Goal: Information Seeking & Learning: Learn about a topic

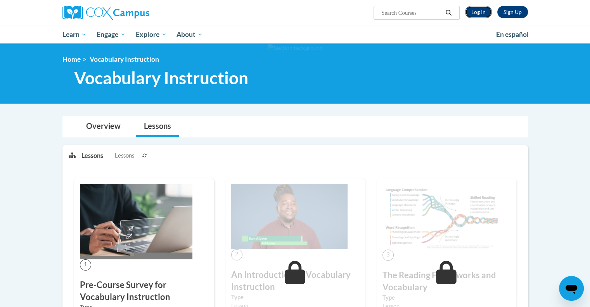
click at [483, 14] on link "Log In" at bounding box center [478, 12] width 27 height 12
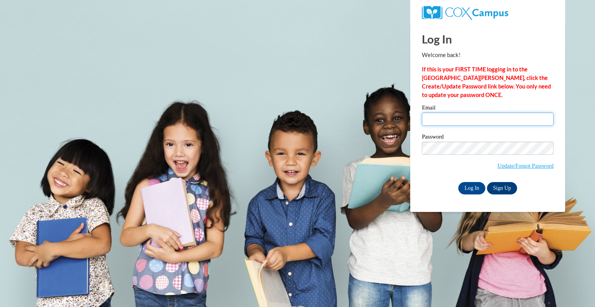
click at [440, 114] on input "Email" at bounding box center [488, 118] width 132 height 13
type input "pongratz.mar@bristol.k12.wi.us"
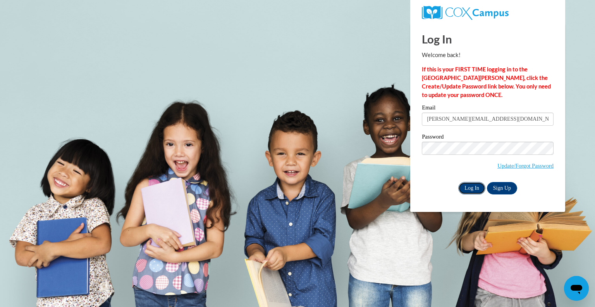
click at [471, 190] on input "Log In" at bounding box center [472, 188] width 27 height 12
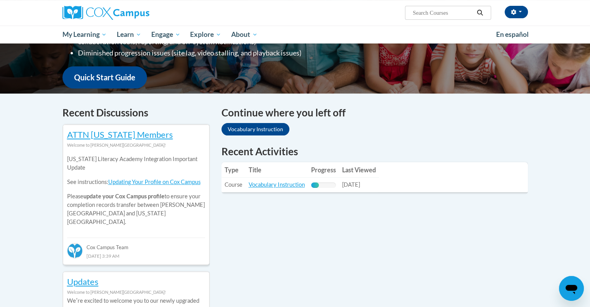
scroll to position [180, 0]
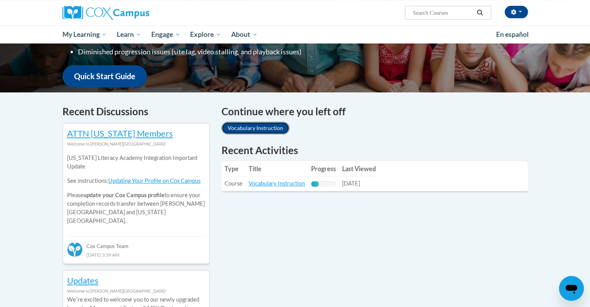
click at [247, 131] on link "Vocabulary Instruction" at bounding box center [255, 128] width 68 height 12
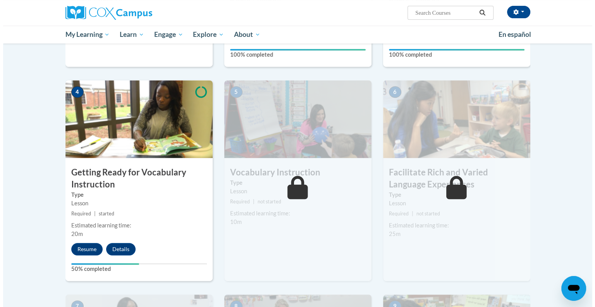
scroll to position [360, 0]
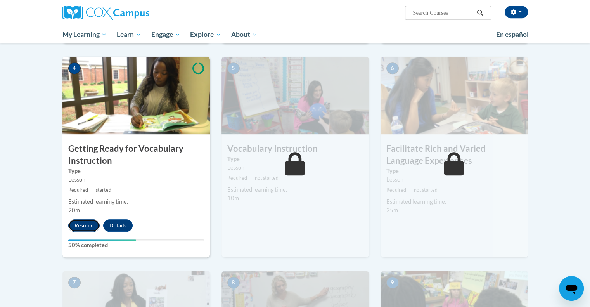
click at [81, 223] on button "Resume" at bounding box center [83, 225] width 31 height 12
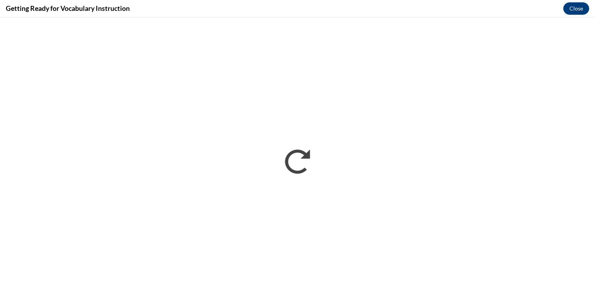
scroll to position [0, 0]
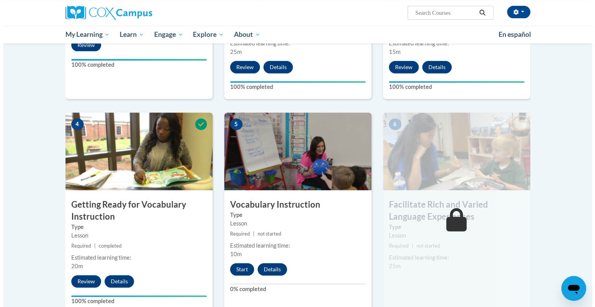
scroll to position [330, 0]
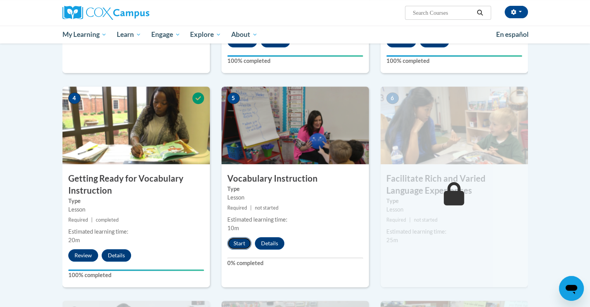
click at [237, 244] on button "Start" at bounding box center [239, 243] width 24 height 12
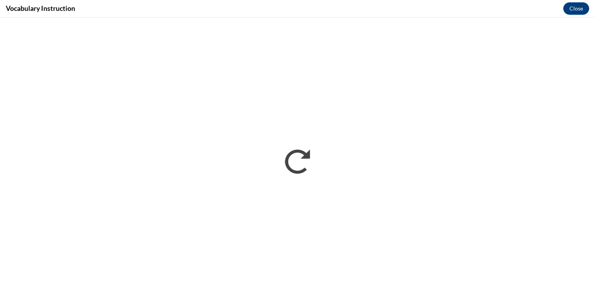
scroll to position [0, 0]
